Goal: Task Accomplishment & Management: Use online tool/utility

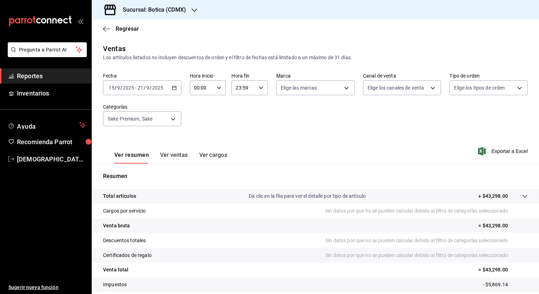
scroll to position [44, 0]
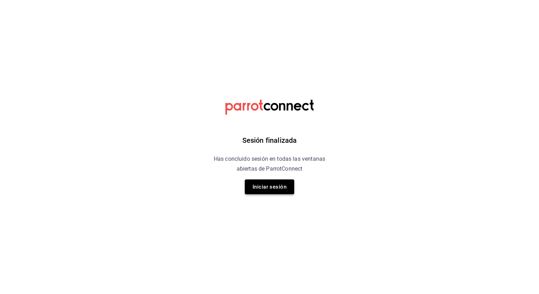
click at [257, 190] on button "Iniciar sesión" at bounding box center [269, 187] width 49 height 15
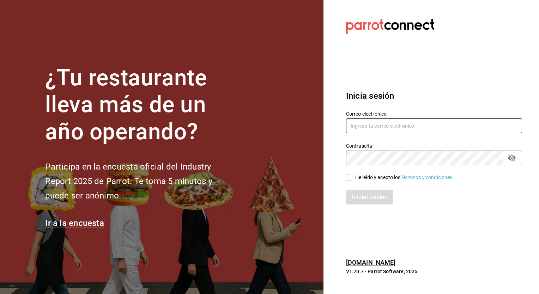
type input "[PERSON_NAME][EMAIL_ADDRESS][DATE][DOMAIN_NAME]"
click at [353, 175] on span "He leído y acepto los Términos y condiciones." at bounding box center [404, 177] width 102 height 7
click at [353, 175] on input "He leído y acepto los Términos y condiciones." at bounding box center [349, 178] width 6 height 6
checkbox input "true"
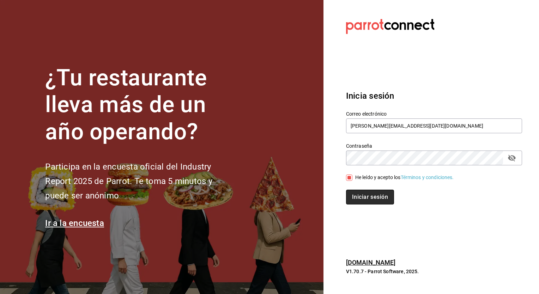
click at [358, 192] on button "Iniciar sesión" at bounding box center [370, 197] width 48 height 15
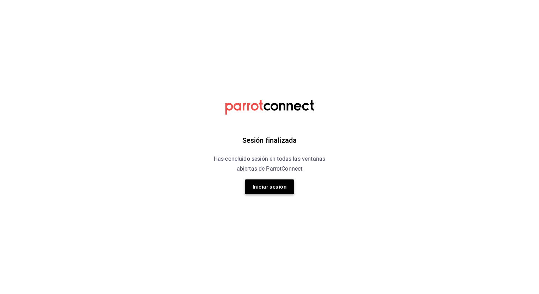
click at [264, 184] on button "Iniciar sesión" at bounding box center [269, 187] width 49 height 15
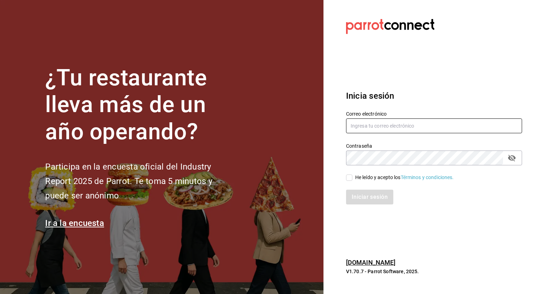
type input "[EMAIL_ADDRESS][DATE][DOMAIN_NAME]"
click at [352, 179] on input "He leído y acepto los Términos y condiciones." at bounding box center [349, 178] width 6 height 6
checkbox input "true"
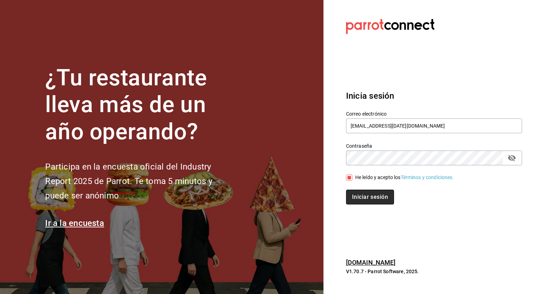
click at [369, 204] on button "Iniciar sesión" at bounding box center [370, 197] width 48 height 15
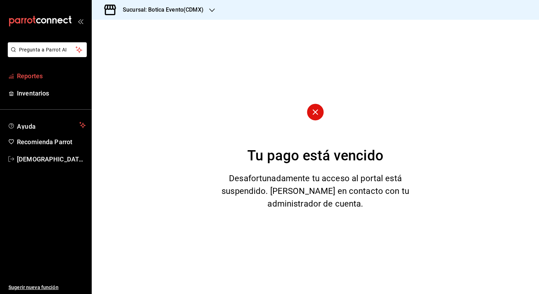
click at [49, 80] on span "Reportes" at bounding box center [51, 76] width 69 height 10
click at [160, 8] on h3 "Sucursal: Botica Evento(CDMX)" at bounding box center [160, 10] width 86 height 8
click at [160, 8] on div at bounding box center [269, 147] width 539 height 294
click at [149, 18] on div "Sucursal: Botica Evento(CDMX)" at bounding box center [157, 10] width 120 height 20
click at [130, 46] on span "Botica (CDMX)" at bounding box center [113, 46] width 33 height 7
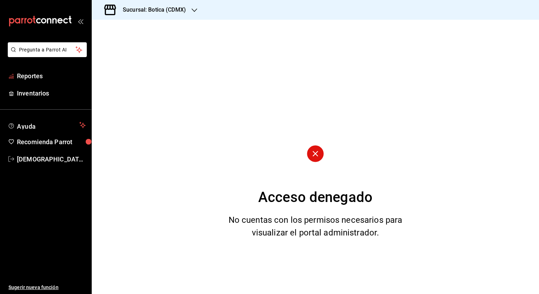
click at [78, 73] on span "Reportes" at bounding box center [51, 76] width 69 height 10
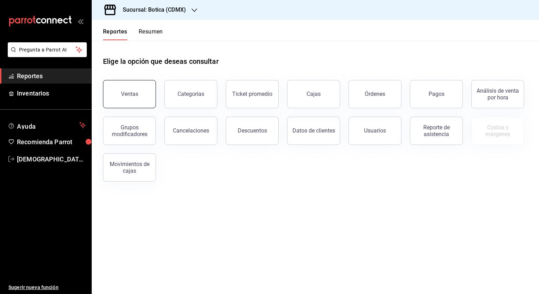
click at [140, 94] on button "Ventas" at bounding box center [129, 94] width 53 height 28
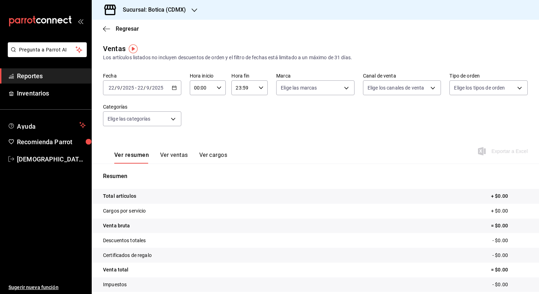
click at [173, 87] on icon "button" at bounding box center [174, 87] width 5 height 5
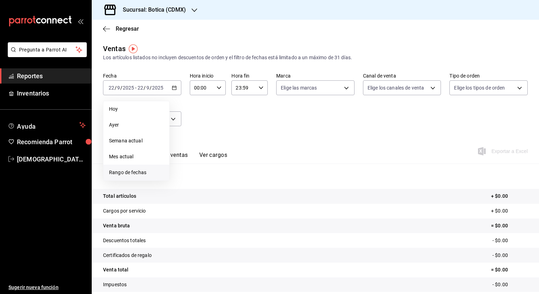
click at [128, 174] on span "Rango de fechas" at bounding box center [136, 172] width 55 height 7
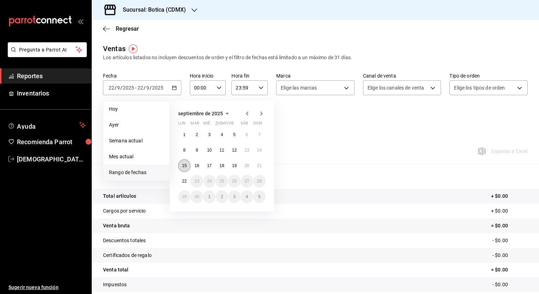
click at [186, 166] on abbr "15" at bounding box center [184, 165] width 5 height 5
click at [253, 165] on button "20" at bounding box center [247, 166] width 12 height 13
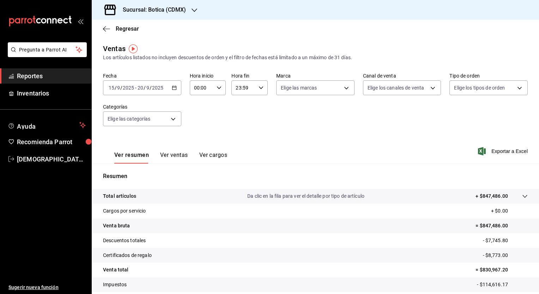
click at [175, 158] on button "Ver ventas" at bounding box center [174, 158] width 28 height 12
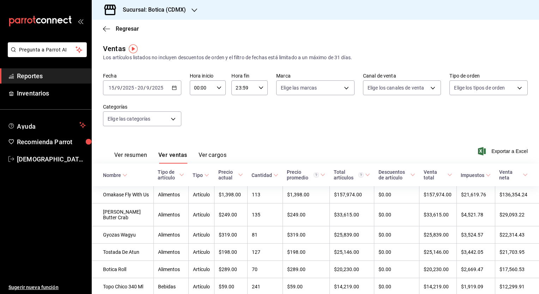
click at [176, 177] on th "Tipo de artículo" at bounding box center [171, 175] width 35 height 23
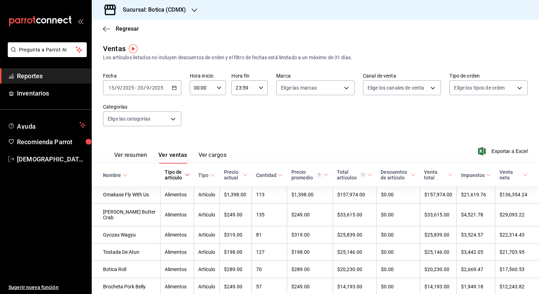
click at [278, 175] on icon at bounding box center [280, 175] width 5 height 5
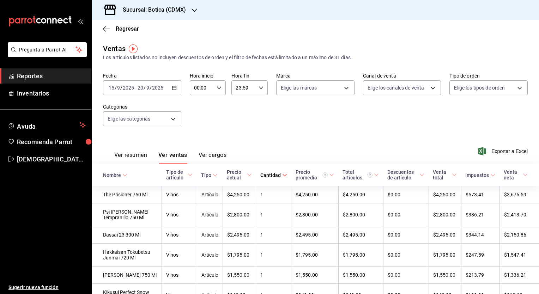
click at [264, 175] on div "Cantidad" at bounding box center [271, 176] width 20 height 6
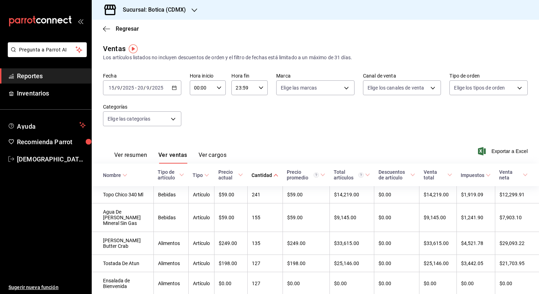
click at [167, 175] on div "Tipo de artículo" at bounding box center [168, 174] width 20 height 11
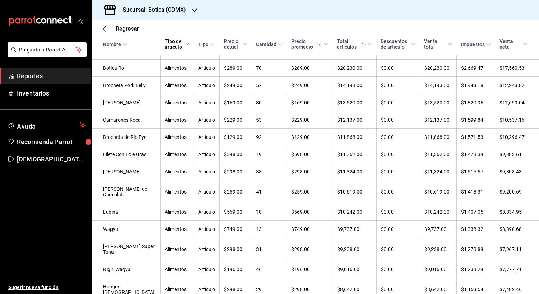
scroll to position [251, 0]
